Goal: Task Accomplishment & Management: Manage account settings

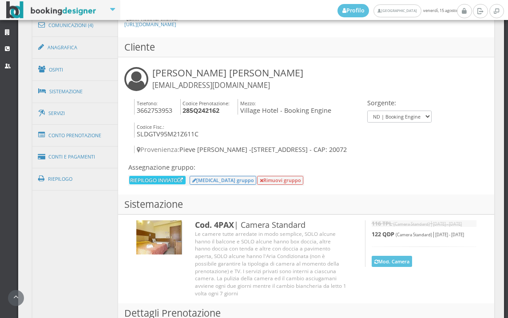
scroll to position [463, 0]
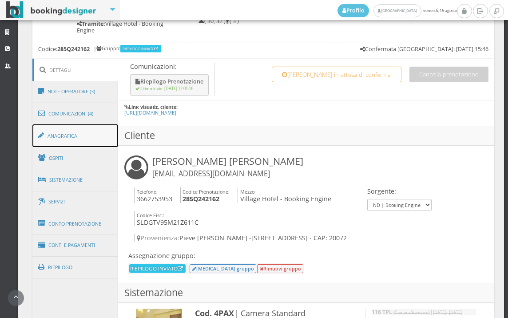
click at [76, 126] on link "Anagrafica" at bounding box center [75, 135] width 86 height 23
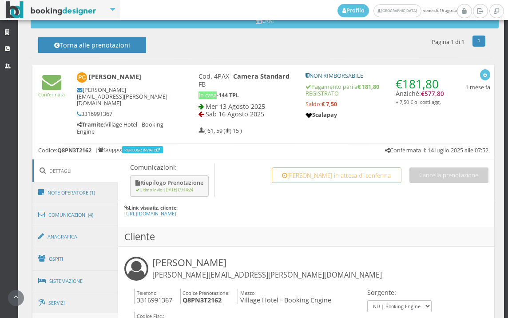
scroll to position [444, 0]
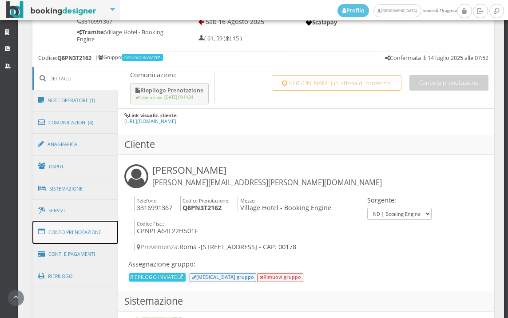
click at [97, 232] on link "Conto Prenotazione" at bounding box center [75, 232] width 86 height 23
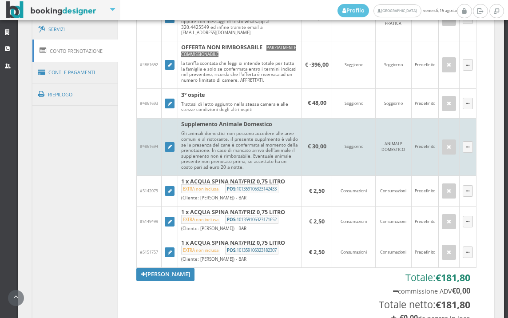
scroll to position [691, 0]
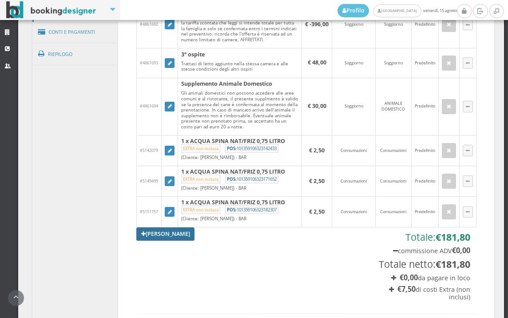
click at [162, 241] on link "Aggiungi Tariffa" at bounding box center [165, 233] width 59 height 13
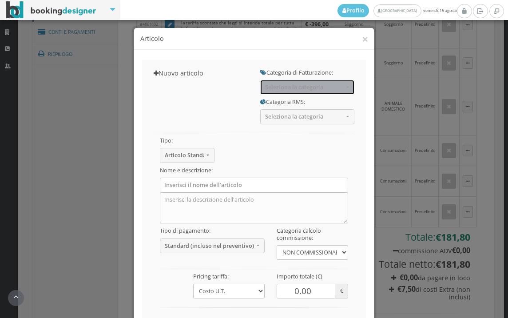
click at [277, 80] on button "Seleziona la categoria" at bounding box center [307, 87] width 94 height 15
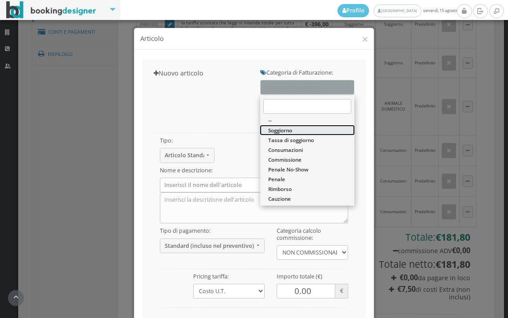
click at [276, 131] on span "Soggiorno" at bounding box center [280, 131] width 24 height 8
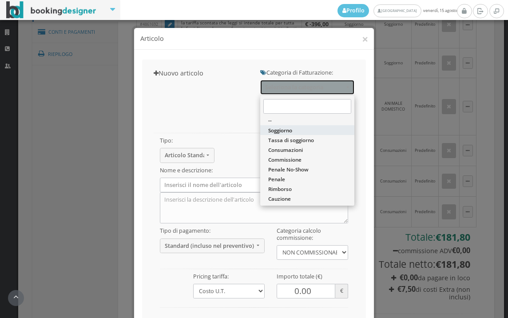
select select "1"
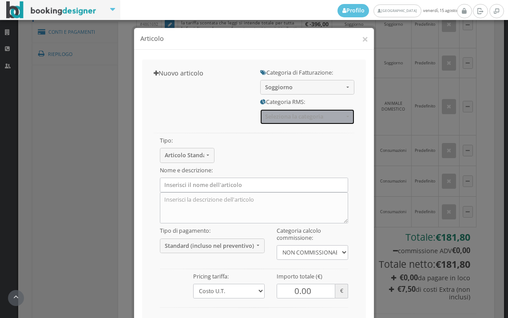
click at [282, 114] on span "Seleziona la categoria" at bounding box center [304, 116] width 79 height 7
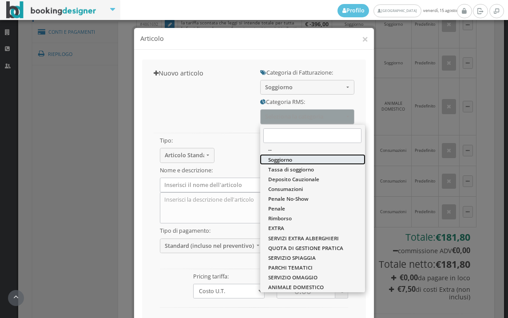
click at [274, 159] on span "Soggiorno" at bounding box center [280, 160] width 24 height 8
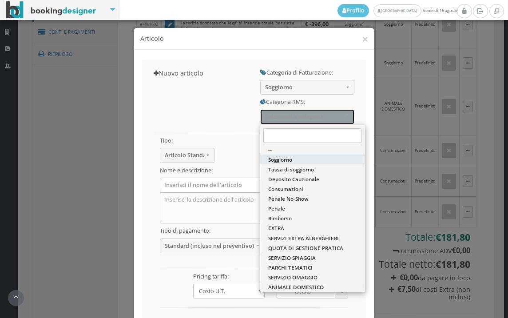
select select "1"
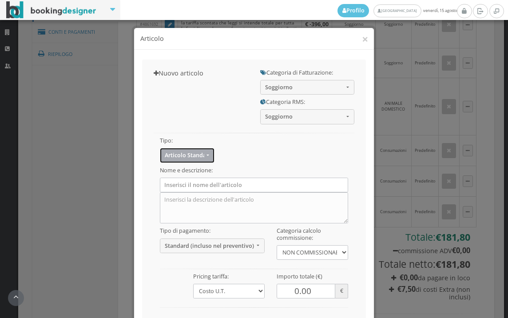
click at [207, 155] on button "Articolo Standard" at bounding box center [187, 155] width 55 height 15
click at [231, 152] on div "Tipo: Articolo Standard Articolo Standard Sconto Tassa Seleziona il tipo di art…" at bounding box center [254, 229] width 213 height 211
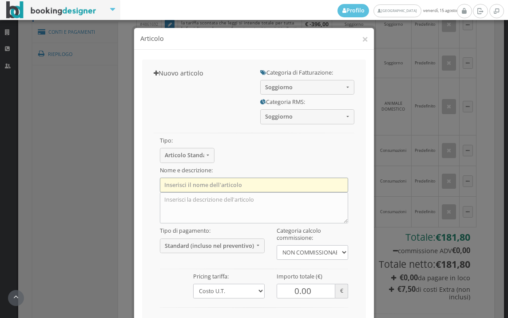
click at [201, 185] on input "text" at bounding box center [254, 185] width 189 height 15
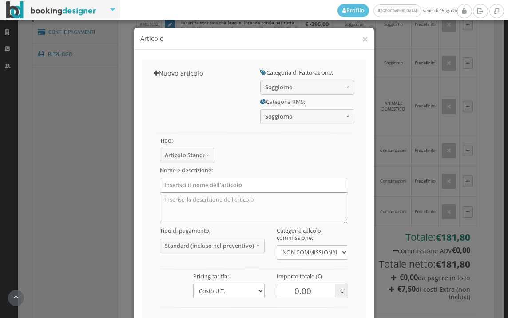
click at [169, 199] on textarea at bounding box center [254, 207] width 189 height 31
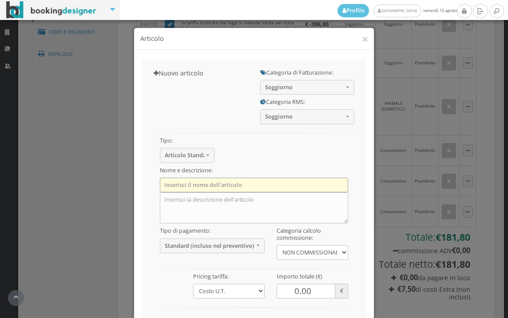
click at [170, 191] on input "text" at bounding box center [254, 185] width 189 height 15
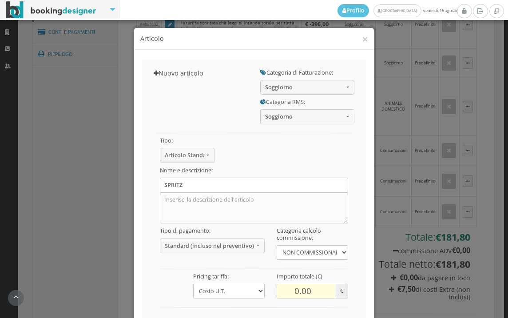
type input "SPRITZ"
click at [323, 286] on input "0.01" at bounding box center [306, 291] width 59 height 15
click at [323, 286] on input "0.02" at bounding box center [306, 291] width 59 height 15
click at [323, 286] on input "0.03" at bounding box center [306, 291] width 59 height 15
click at [321, 292] on input "0.02" at bounding box center [306, 291] width 59 height 15
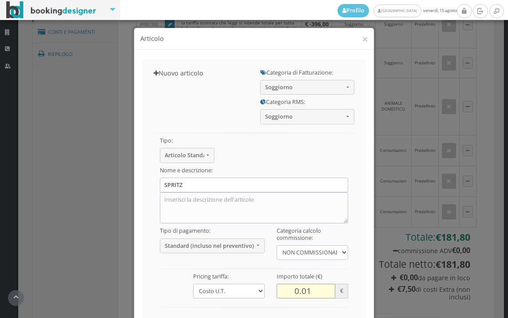
click at [321, 292] on input "0.01" at bounding box center [306, 291] width 59 height 15
type input "0"
click at [321, 292] on input "0" at bounding box center [306, 291] width 59 height 15
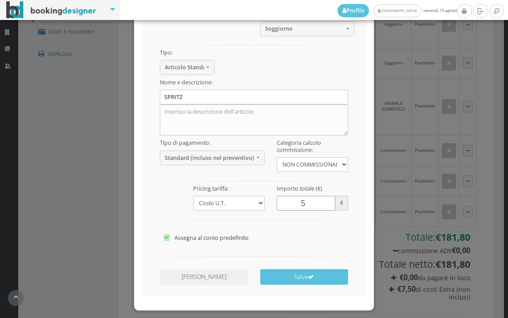
scroll to position [99, 0]
type input "5"
click at [314, 240] on label "Assegna al conto predefinito" at bounding box center [254, 237] width 181 height 11
checkbox input"] "false"
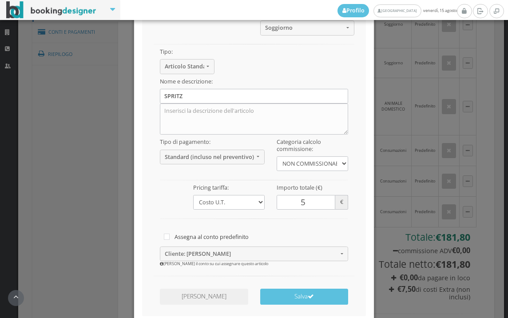
click at [308, 230] on div "Assegna al conto predefinito Cliente: Paolo Capuano Cliente: Paolo Capuano Clie…" at bounding box center [254, 247] width 201 height 39
click at [210, 154] on span "Standard (incluso nel preventivo)" at bounding box center [209, 157] width 89 height 7
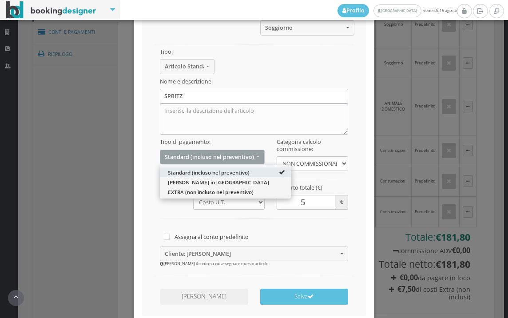
click at [148, 144] on div "Tipo: Articolo Standard Articolo Standard Sconto Tassa Seleziona il tipo di art…" at bounding box center [254, 151] width 213 height 231
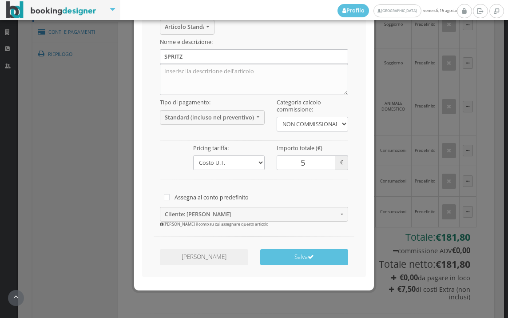
scroll to position [143, 0]
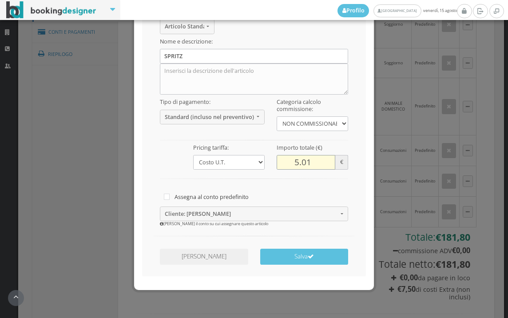
click at [321, 157] on input "5.01" at bounding box center [306, 162] width 59 height 15
type input "5"
click at [320, 165] on input "5" at bounding box center [306, 162] width 59 height 15
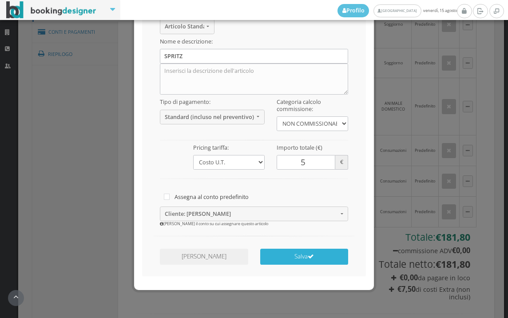
click at [307, 252] on button "Salva" at bounding box center [304, 257] width 88 height 16
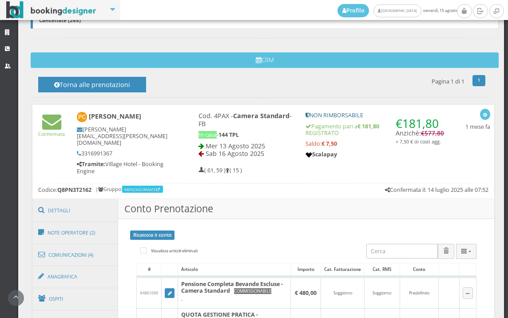
scroll to position [296, 0]
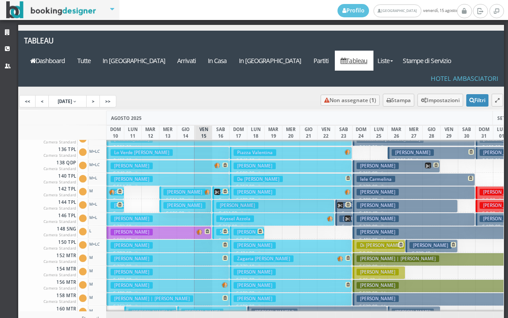
scroll to position [266, 0]
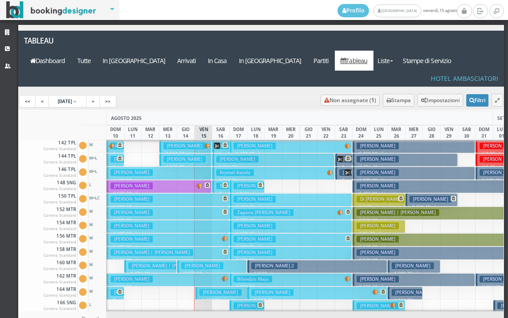
click at [180, 156] on h3 "[PERSON_NAME]" at bounding box center [184, 159] width 42 height 7
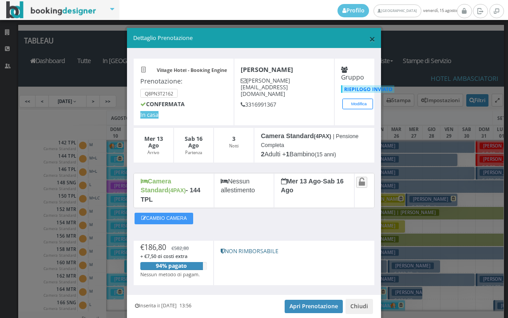
click at [369, 35] on span "×" at bounding box center [372, 38] width 6 height 15
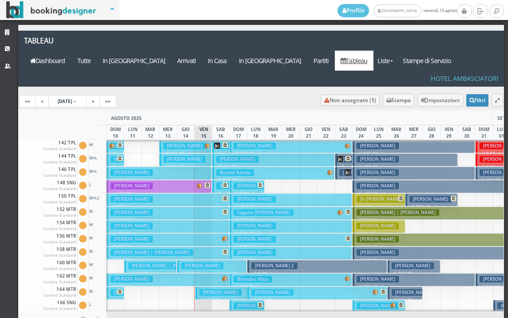
click at [190, 156] on h3 "[PERSON_NAME]" at bounding box center [184, 159] width 42 height 7
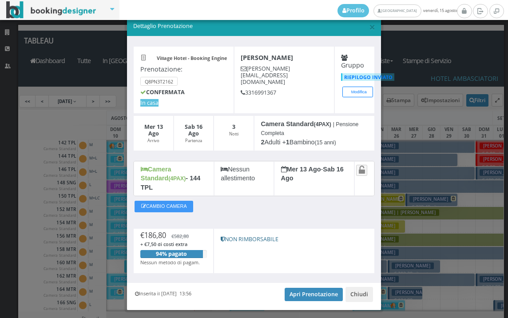
scroll to position [25, 0]
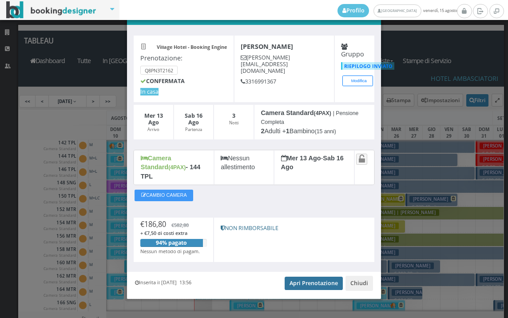
click at [298, 277] on link "Apri Prenotazione" at bounding box center [314, 283] width 58 height 13
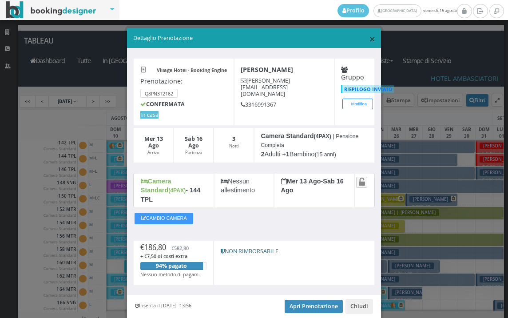
click at [369, 34] on span "×" at bounding box center [372, 38] width 6 height 15
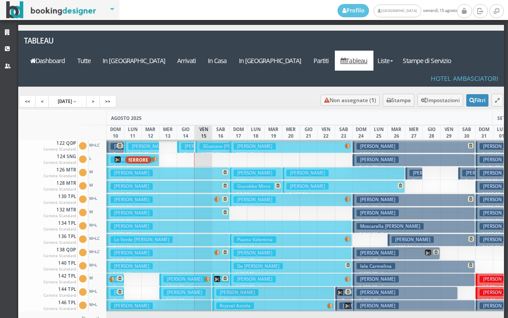
scroll to position [44, 0]
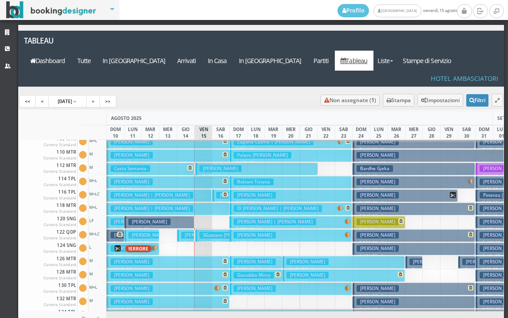
click at [214, 239] on p "€ 352.40 2 notti" at bounding box center [213, 246] width 28 height 14
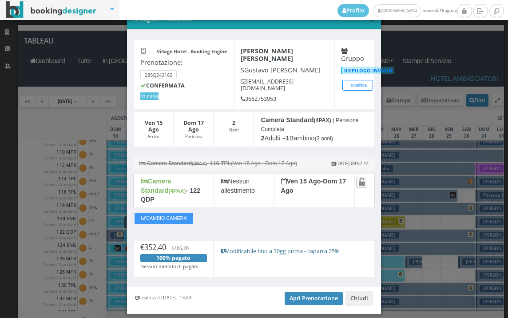
scroll to position [0, 0]
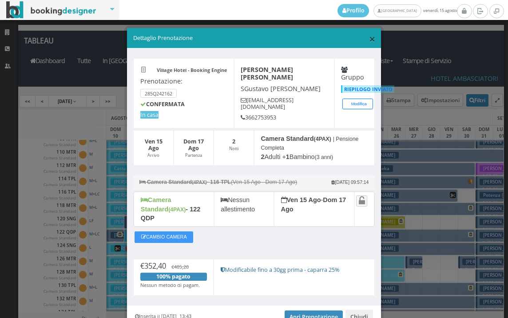
click at [369, 39] on span "×" at bounding box center [372, 38] width 6 height 15
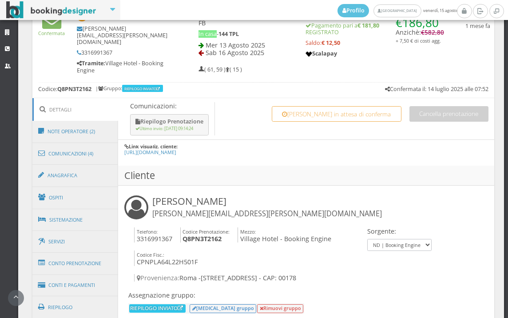
scroll to position [444, 0]
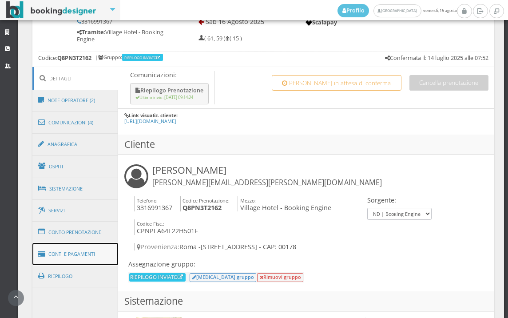
click at [95, 246] on link "Conti e Pagamenti" at bounding box center [75, 254] width 86 height 23
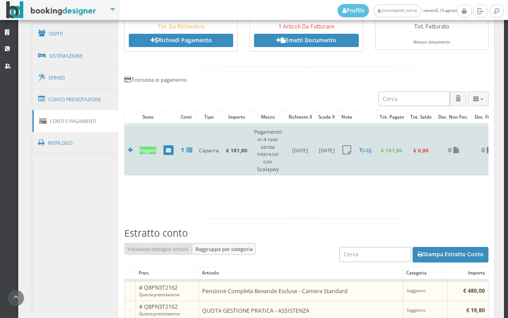
scroll to position [583, 0]
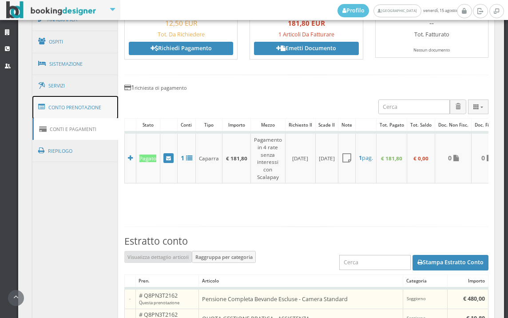
click at [110, 99] on link "Conto Prenotazione" at bounding box center [75, 107] width 86 height 23
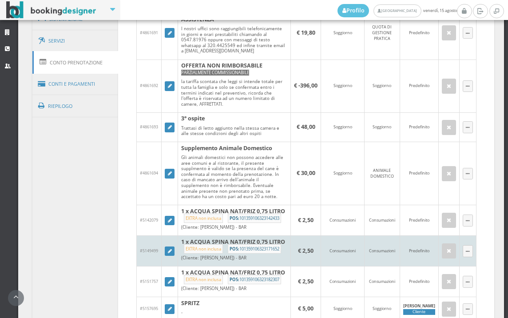
scroll to position [682, 0]
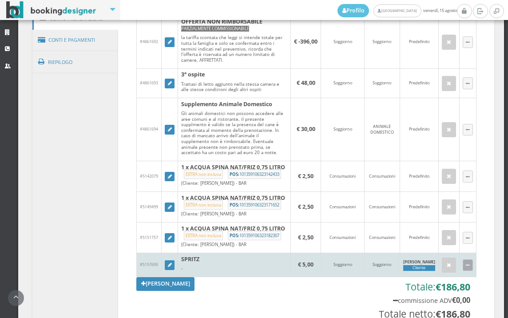
click at [466, 263] on icon "button" at bounding box center [468, 265] width 4 height 5
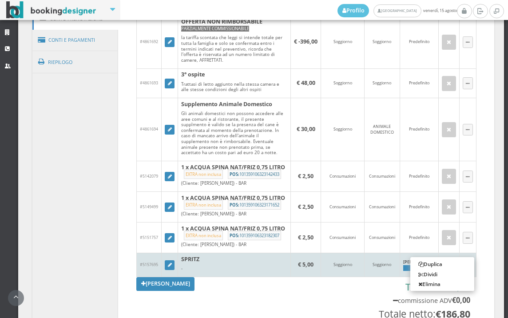
click at [329, 262] on td "Soggiorno" at bounding box center [343, 265] width 44 height 24
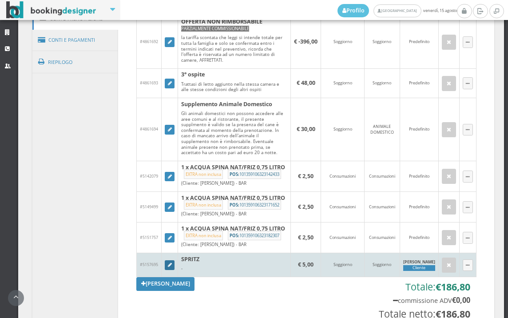
click at [170, 265] on icon at bounding box center [170, 265] width 4 height 5
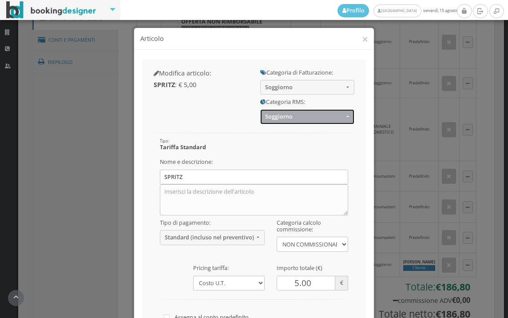
click at [289, 121] on button "Soggiorno" at bounding box center [307, 116] width 94 height 15
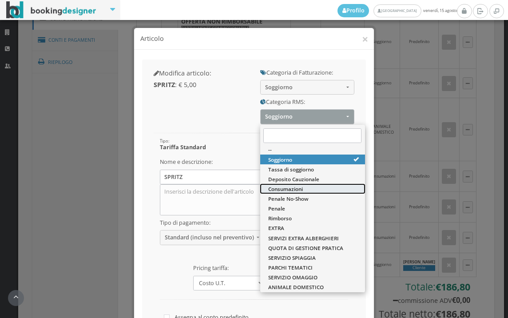
click at [309, 190] on link "Consumazioni" at bounding box center [312, 189] width 105 height 10
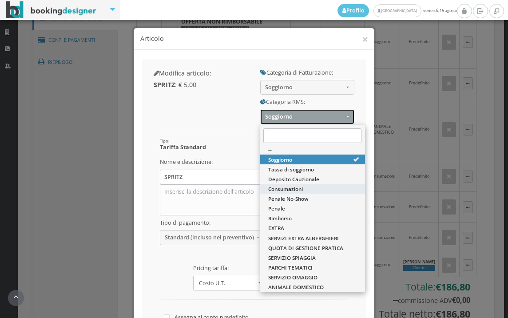
select select "36"
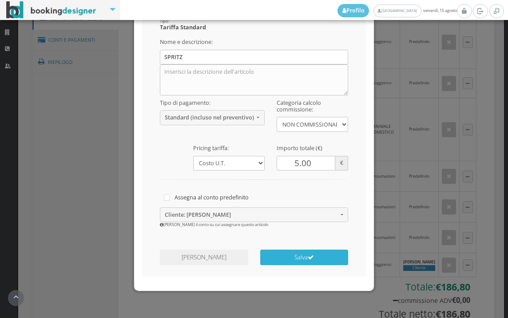
scroll to position [134, 0]
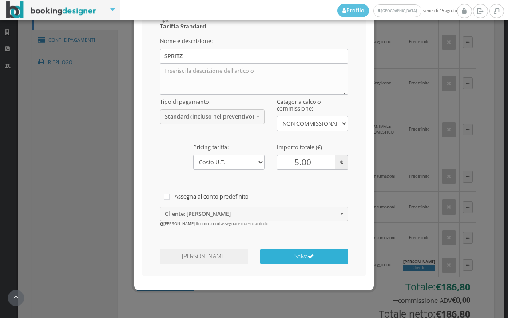
click at [320, 259] on button "Salva" at bounding box center [304, 257] width 88 height 16
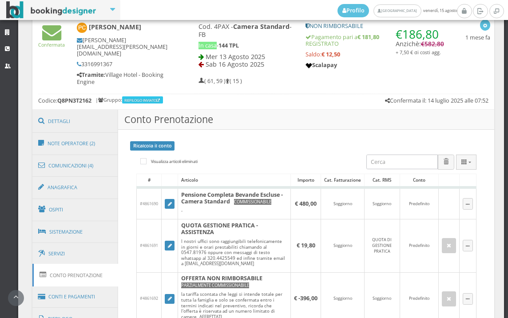
scroll to position [435, 0]
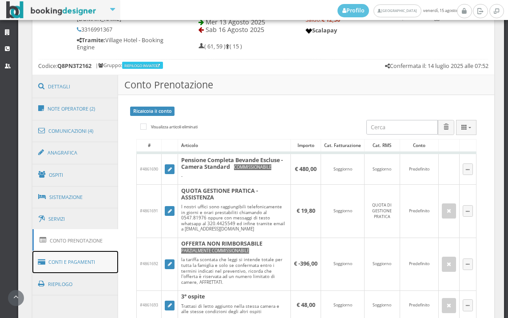
click at [73, 262] on link "Conti e Pagamenti" at bounding box center [75, 262] width 86 height 23
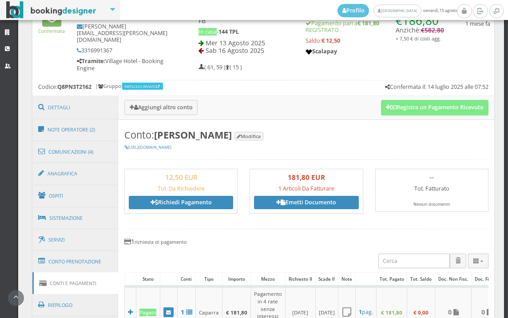
scroll to position [336, 0]
